Goal: Task Accomplishment & Management: Use online tool/utility

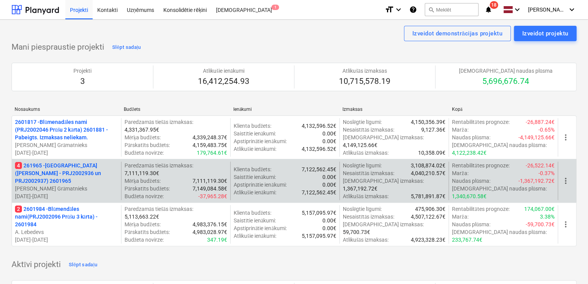
click at [88, 171] on p "4 261965 - [GEOGRAPHIC_DATA] ([PERSON_NAME] - PRJ2002936 un PRJ2002937) 2601965" at bounding box center [66, 172] width 103 height 23
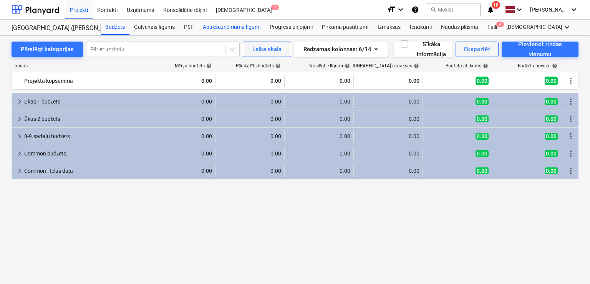
click at [242, 28] on div "Apakšuzņēmuma līgumi" at bounding box center [231, 27] width 67 height 15
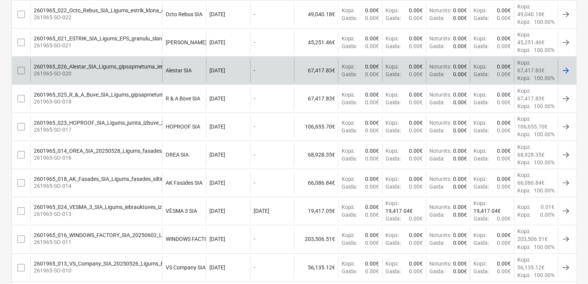
scroll to position [410, 0]
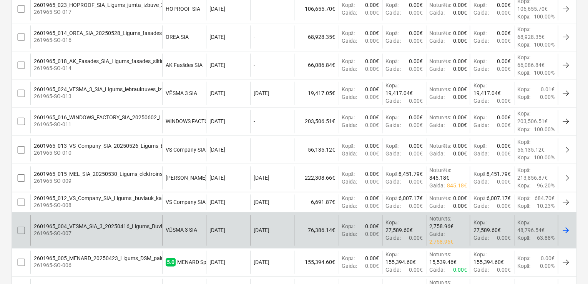
click at [105, 225] on div "2601965_004_VESMA_SIA_3_20250416_Ligums_Buvbedres_raksana_N17A.pdf" at bounding box center [129, 226] width 191 height 6
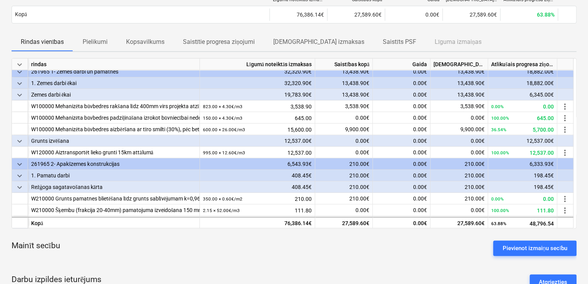
scroll to position [292, 0]
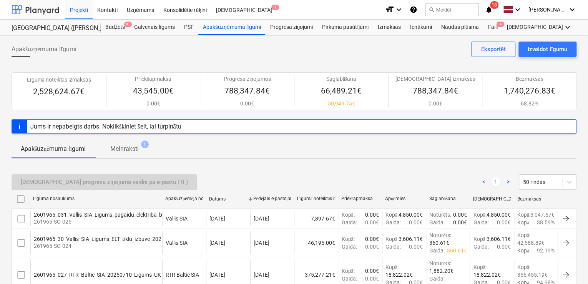
click at [36, 8] on div at bounding box center [36, 9] width 48 height 19
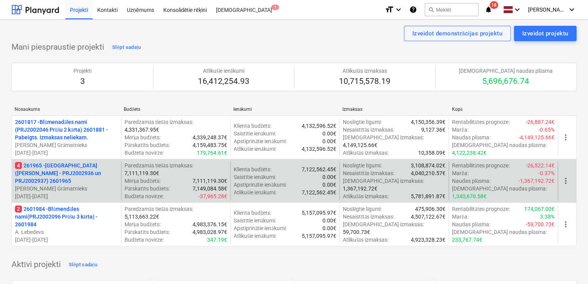
click at [58, 174] on p "4 261965 - [GEOGRAPHIC_DATA] ([PERSON_NAME] - PRJ2002936 un PRJ2002937) 2601965" at bounding box center [66, 172] width 103 height 23
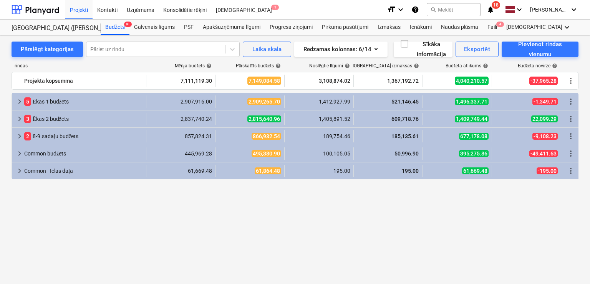
click at [495, 10] on icon "notifications" at bounding box center [491, 9] width 8 height 9
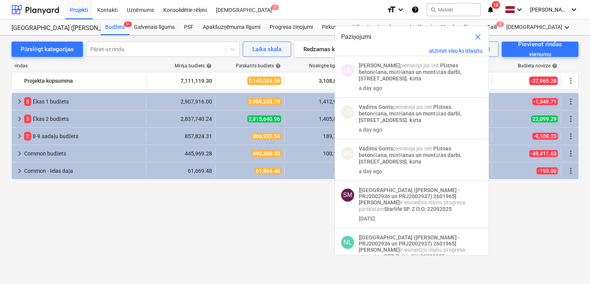
click at [272, 203] on div "keyboard_arrow_right 5 [PERSON_NAME] 1 budžets 2,907,916.00 2,909,265.70 1,412,…" at bounding box center [295, 174] width 567 height 163
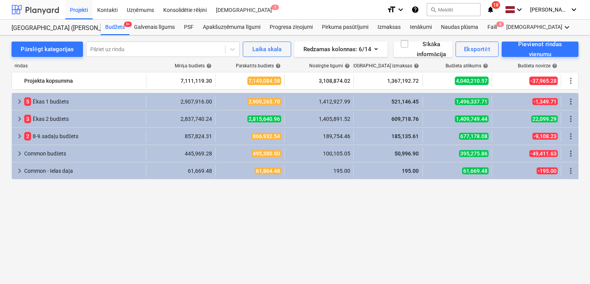
click at [38, 3] on div at bounding box center [36, 9] width 48 height 19
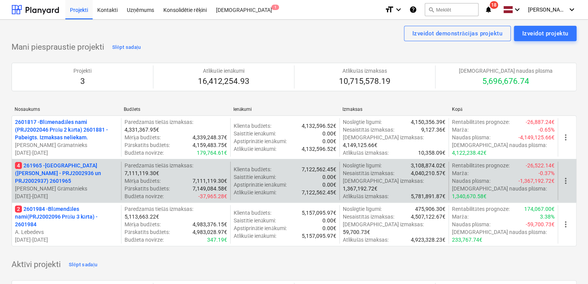
click at [60, 170] on p "4 261965 - [GEOGRAPHIC_DATA] ([PERSON_NAME] - PRJ2002936 un PRJ2002937) 2601965" at bounding box center [66, 172] width 103 height 23
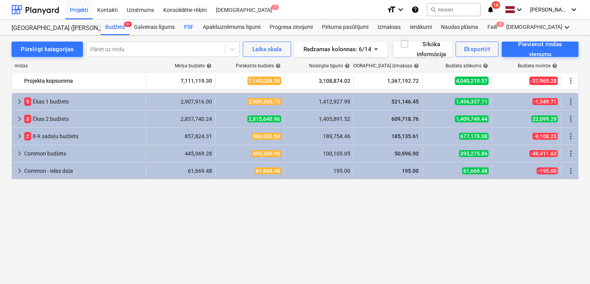
click at [185, 23] on div "PSF" at bounding box center [189, 27] width 19 height 15
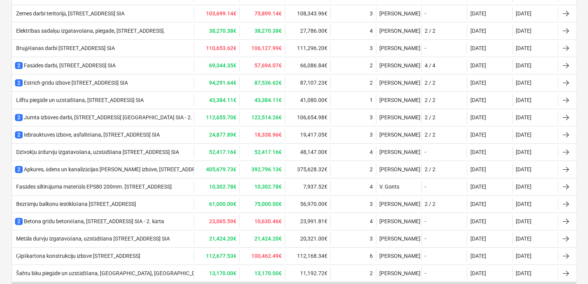
scroll to position [410, 0]
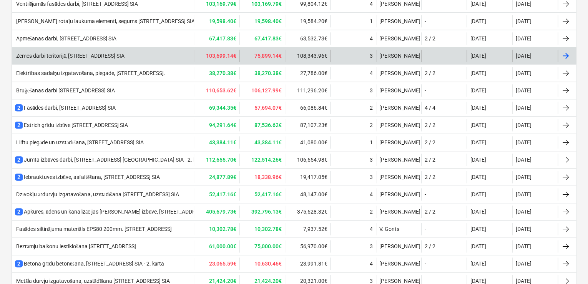
click at [96, 53] on div "Zemes darbi teritorijā, [STREET_ADDRESS] SIA" at bounding box center [70, 56] width 110 height 7
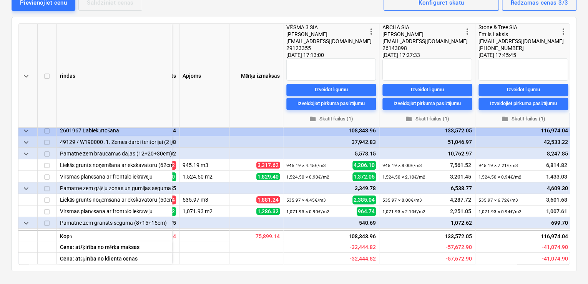
scroll to position [0, 185]
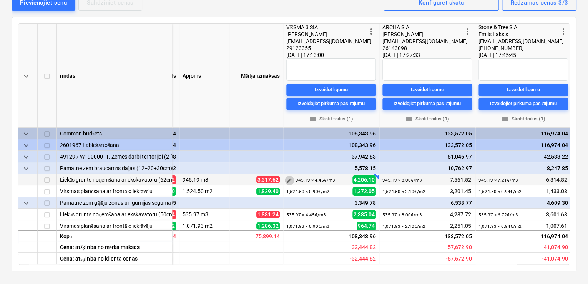
click at [289, 179] on span "edit" at bounding box center [289, 180] width 6 height 6
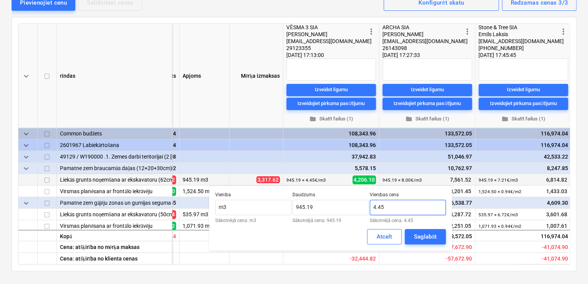
click at [384, 206] on input "4.45" at bounding box center [408, 206] width 76 height 15
type input "4.35"
click at [422, 236] on div "Saglabāt" at bounding box center [425, 236] width 23 height 10
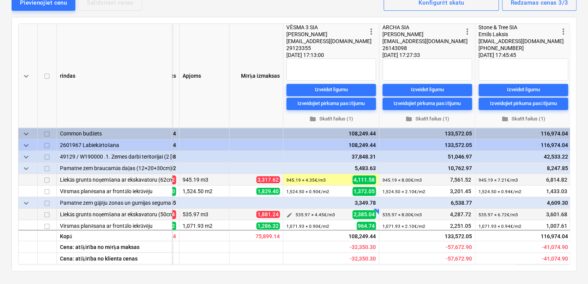
click at [289, 211] on span "edit" at bounding box center [289, 214] width 6 height 6
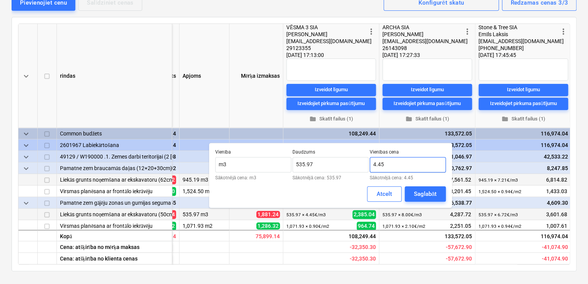
drag, startPoint x: 389, startPoint y: 165, endPoint x: 379, endPoint y: 165, distance: 10.4
click at [379, 165] on input "4.45" at bounding box center [408, 164] width 76 height 15
type input "4.35"
click at [421, 193] on div "Saglabāt" at bounding box center [425, 194] width 23 height 10
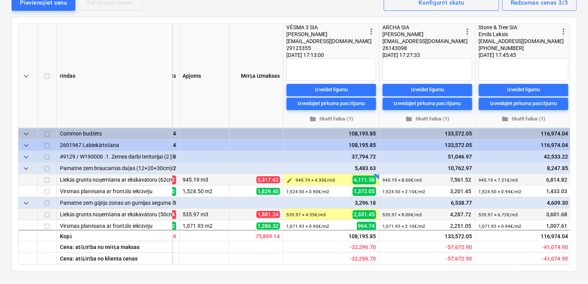
click at [289, 180] on span "edit" at bounding box center [289, 180] width 6 height 6
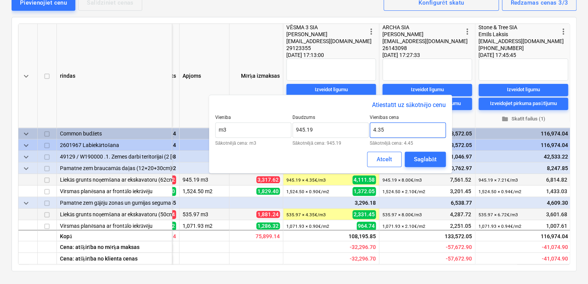
drag, startPoint x: 386, startPoint y: 131, endPoint x: 377, endPoint y: 128, distance: 8.9
click at [377, 128] on input "4.35" at bounding box center [408, 129] width 76 height 15
type input "4.15"
click at [426, 160] on div "Saglabāt" at bounding box center [425, 159] width 23 height 10
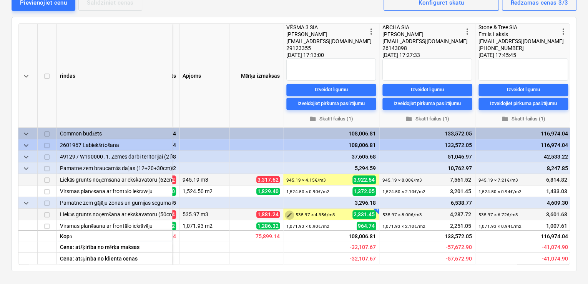
click at [289, 214] on span "edit" at bounding box center [289, 214] width 6 height 6
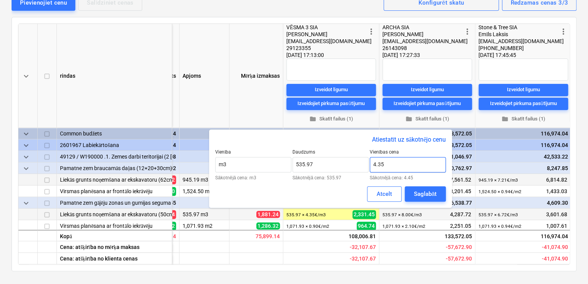
drag, startPoint x: 382, startPoint y: 163, endPoint x: 377, endPoint y: 165, distance: 5.2
click at [377, 165] on input "4.35" at bounding box center [408, 164] width 76 height 15
type input "4.15"
click at [417, 190] on div "Saglabāt" at bounding box center [425, 194] width 23 height 10
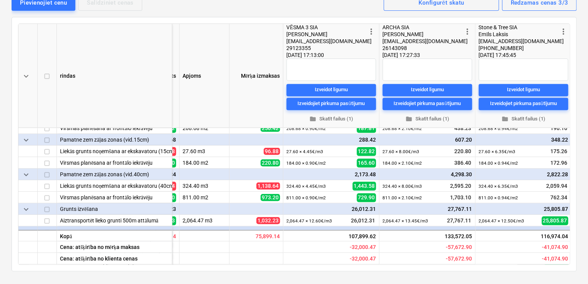
scroll to position [154, 185]
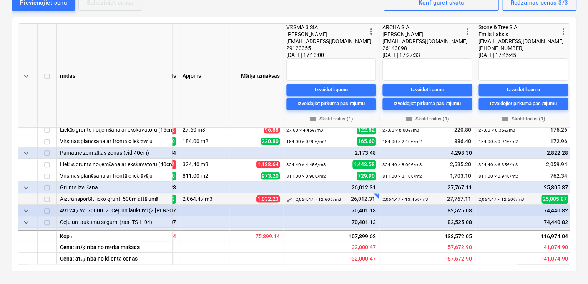
click at [289, 197] on span "edit" at bounding box center [289, 199] width 6 height 6
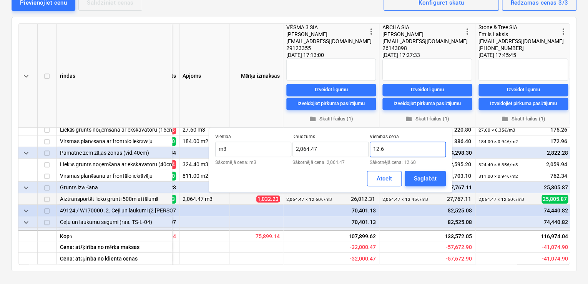
drag, startPoint x: 387, startPoint y: 146, endPoint x: 381, endPoint y: 153, distance: 8.8
click at [381, 153] on input "12.6" at bounding box center [408, 148] width 76 height 15
type input "12.20"
click at [429, 180] on div "Saglabāt" at bounding box center [425, 178] width 23 height 10
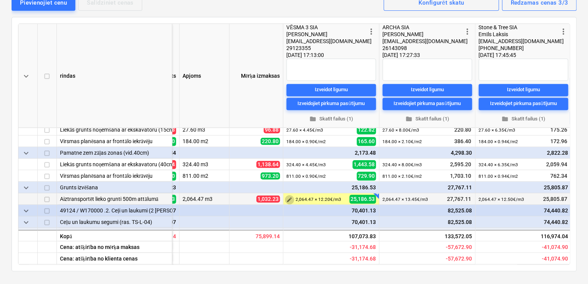
click at [289, 199] on span "edit" at bounding box center [289, 199] width 6 height 6
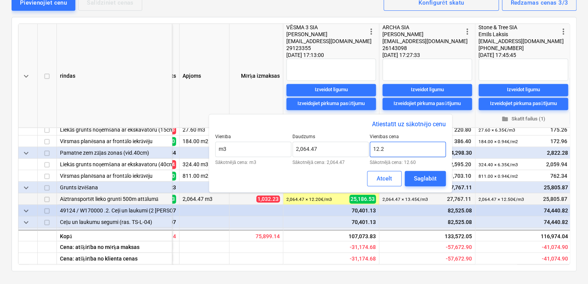
drag, startPoint x: 386, startPoint y: 148, endPoint x: 381, endPoint y: 153, distance: 7.1
click at [381, 153] on input "12.2" at bounding box center [408, 148] width 76 height 15
type input "12.00"
click at [414, 176] on div "Saglabāt" at bounding box center [425, 178] width 23 height 10
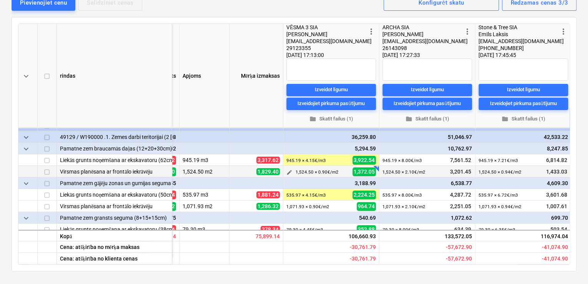
scroll to position [0, 185]
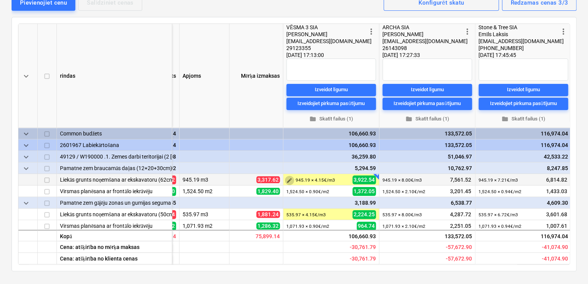
click at [289, 178] on span "edit" at bounding box center [289, 180] width 6 height 6
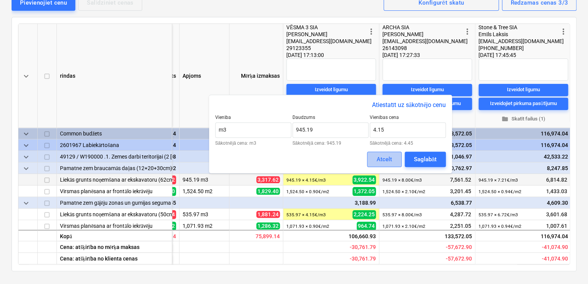
click at [391, 162] on div "Atcelt" at bounding box center [384, 159] width 15 height 10
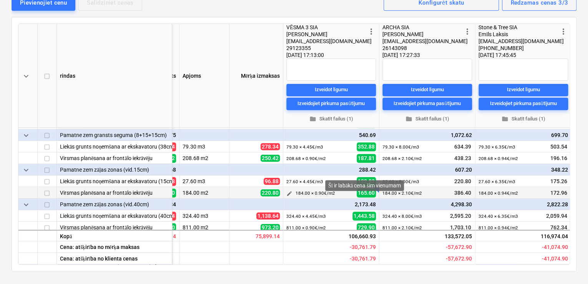
scroll to position [154, 185]
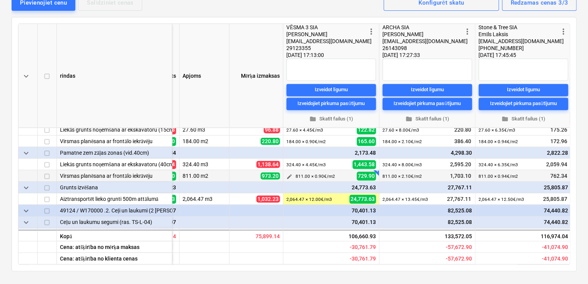
click at [290, 174] on span "edit" at bounding box center [289, 176] width 6 height 6
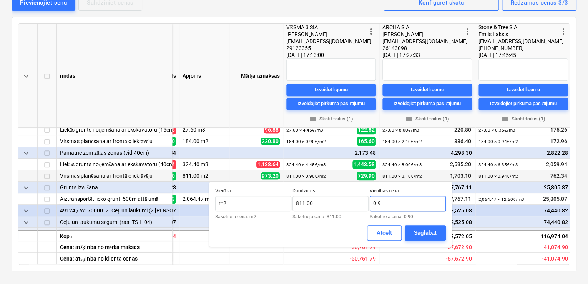
drag, startPoint x: 387, startPoint y: 201, endPoint x: 378, endPoint y: 203, distance: 8.9
click at [378, 203] on input "0.9" at bounding box center [408, 203] width 76 height 15
type input "0.60"
click at [425, 233] on div "Saglabāt" at bounding box center [425, 233] width 23 height 10
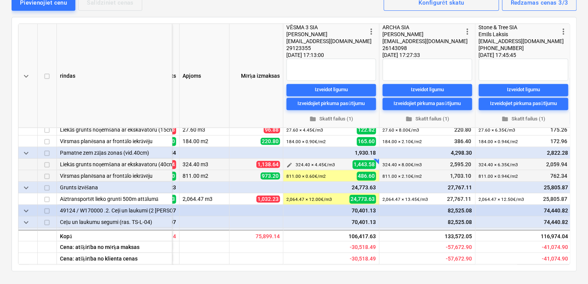
click at [289, 164] on span "edit" at bounding box center [289, 164] width 6 height 6
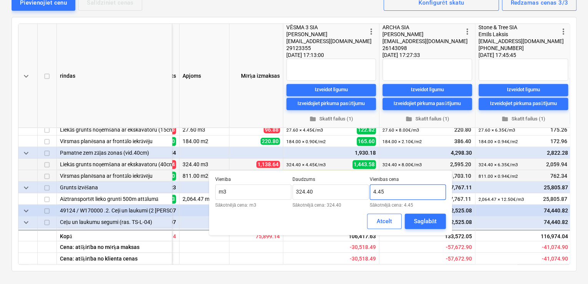
click at [378, 195] on input "4.45" at bounding box center [408, 191] width 76 height 15
type input "4.15"
click at [430, 222] on div "Saglabāt" at bounding box center [425, 221] width 23 height 10
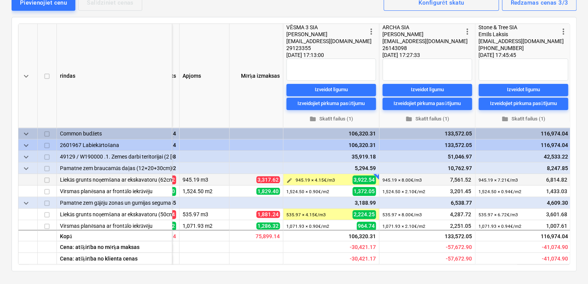
scroll to position [51, 185]
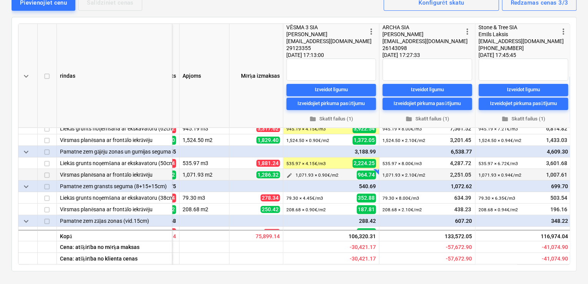
click at [289, 175] on span "edit" at bounding box center [289, 175] width 6 height 6
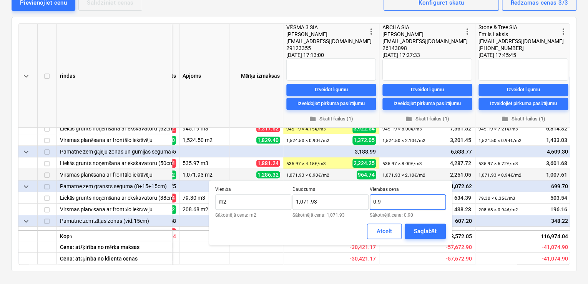
drag, startPoint x: 384, startPoint y: 199, endPoint x: 379, endPoint y: 204, distance: 7.9
click at [379, 204] on input "0.9" at bounding box center [408, 201] width 76 height 15
type input "0.60"
click at [415, 231] on div "Saglabāt" at bounding box center [425, 231] width 23 height 10
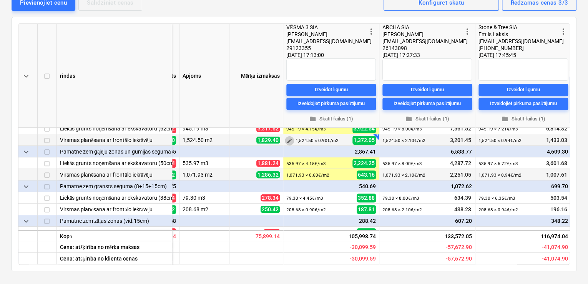
click at [289, 141] on span "edit" at bounding box center [289, 140] width 6 height 6
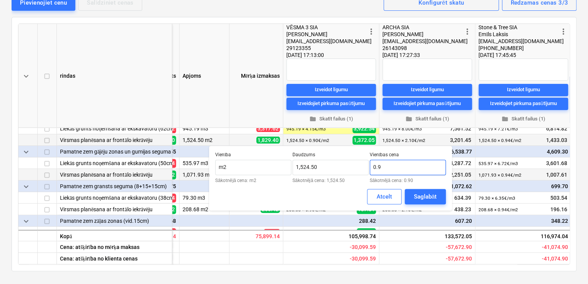
drag, startPoint x: 386, startPoint y: 168, endPoint x: 378, endPoint y: 166, distance: 7.8
click at [378, 166] on input "0.9" at bounding box center [408, 167] width 76 height 15
type input "0.60"
click at [429, 199] on div "Saglabāt" at bounding box center [425, 196] width 23 height 10
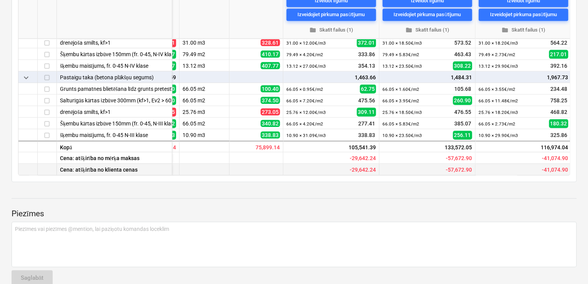
scroll to position [205, 0]
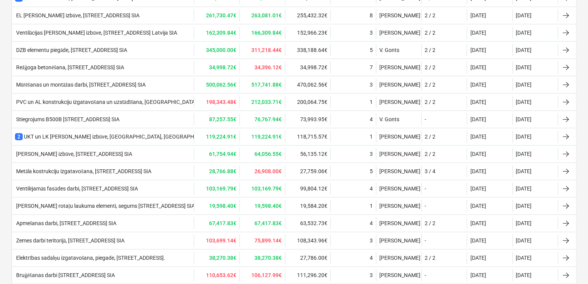
scroll to position [410, 0]
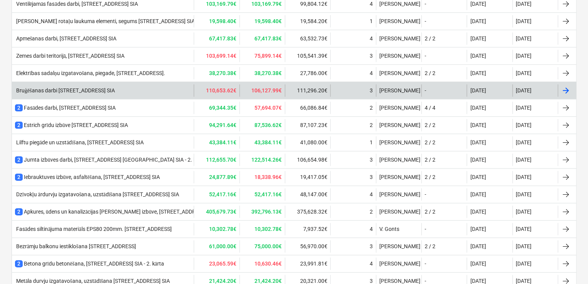
click at [121, 91] on div "Bruģēšanas darbi [STREET_ADDRESS] SIA" at bounding box center [103, 90] width 182 height 12
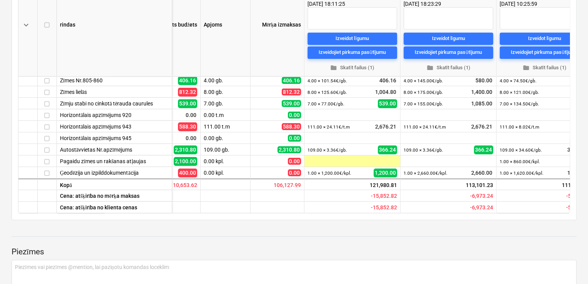
scroll to position [1203, 93]
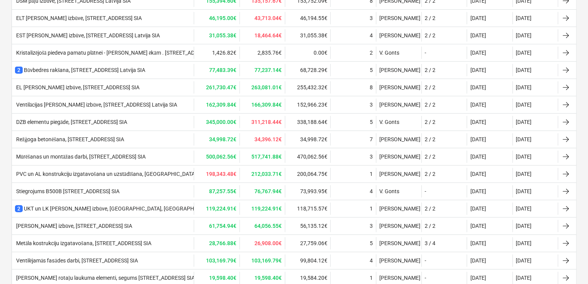
scroll to position [410, 0]
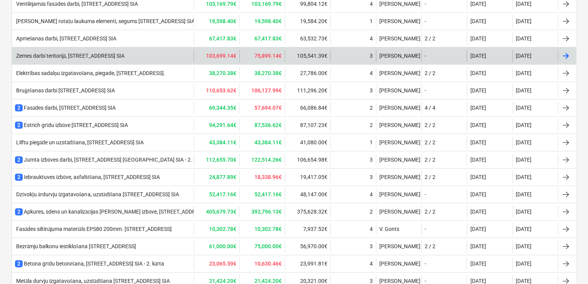
click at [90, 56] on div "Zemes darbi teritorijā, [STREET_ADDRESS] SIA" at bounding box center [70, 56] width 110 height 7
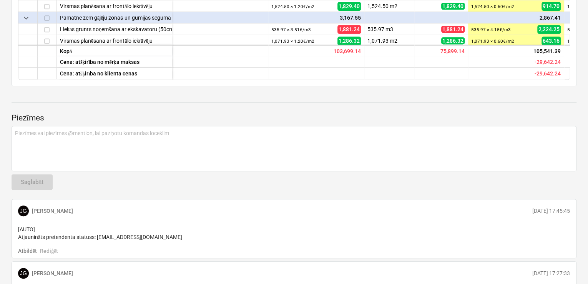
scroll to position [205, 0]
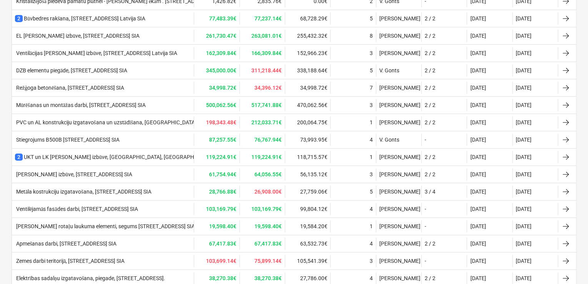
scroll to position [410, 0]
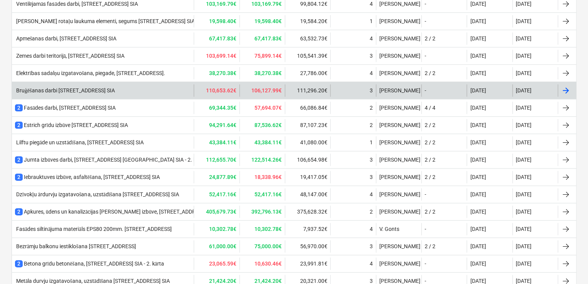
click at [94, 88] on div "Bruģēšanas darbi [STREET_ADDRESS] SIA" at bounding box center [65, 90] width 100 height 7
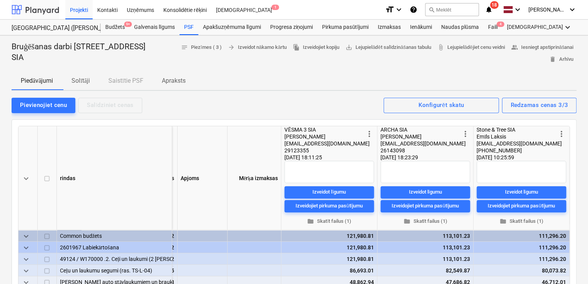
click at [29, 3] on div at bounding box center [36, 9] width 48 height 19
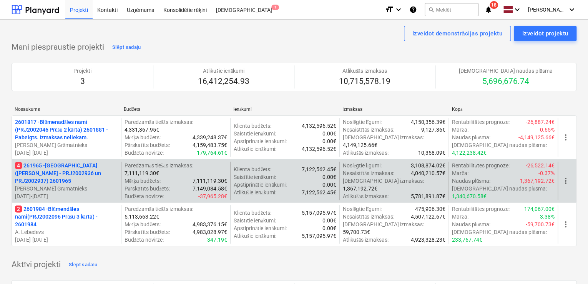
click at [90, 176] on p "4 261965 - [GEOGRAPHIC_DATA] ([PERSON_NAME] - PRJ2002936 un PRJ2002937) 2601965" at bounding box center [66, 172] width 103 height 23
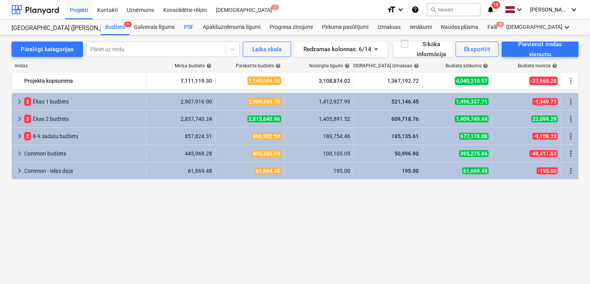
click at [191, 24] on div "PSF" at bounding box center [189, 27] width 19 height 15
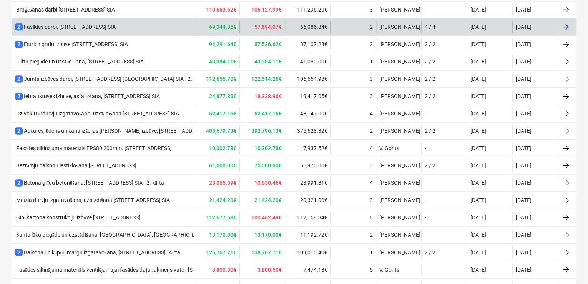
scroll to position [439, 0]
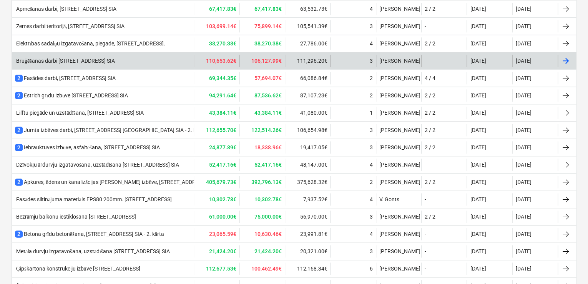
click at [98, 55] on div "Bruģēšanas darbi [STREET_ADDRESS] SIA" at bounding box center [103, 61] width 182 height 12
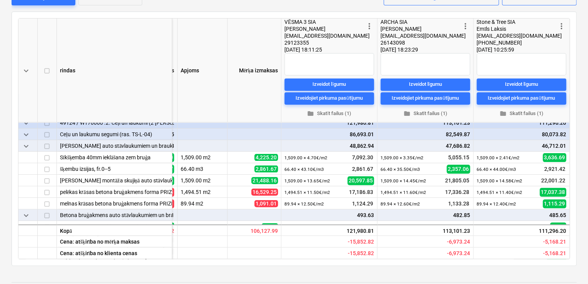
scroll to position [25, 93]
